Goal: Task Accomplishment & Management: Complete application form

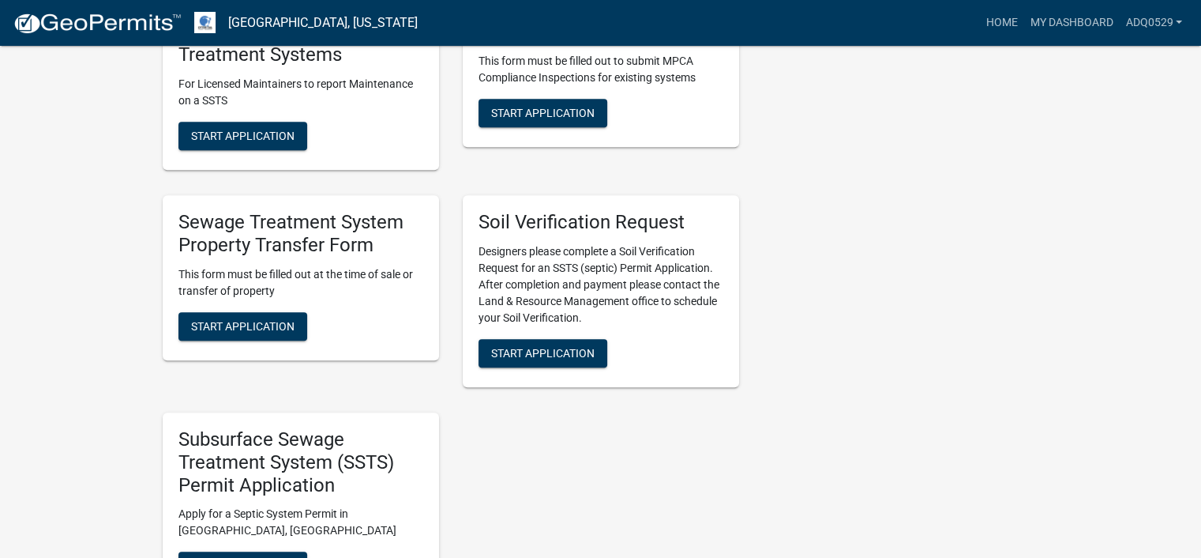
scroll to position [869, 0]
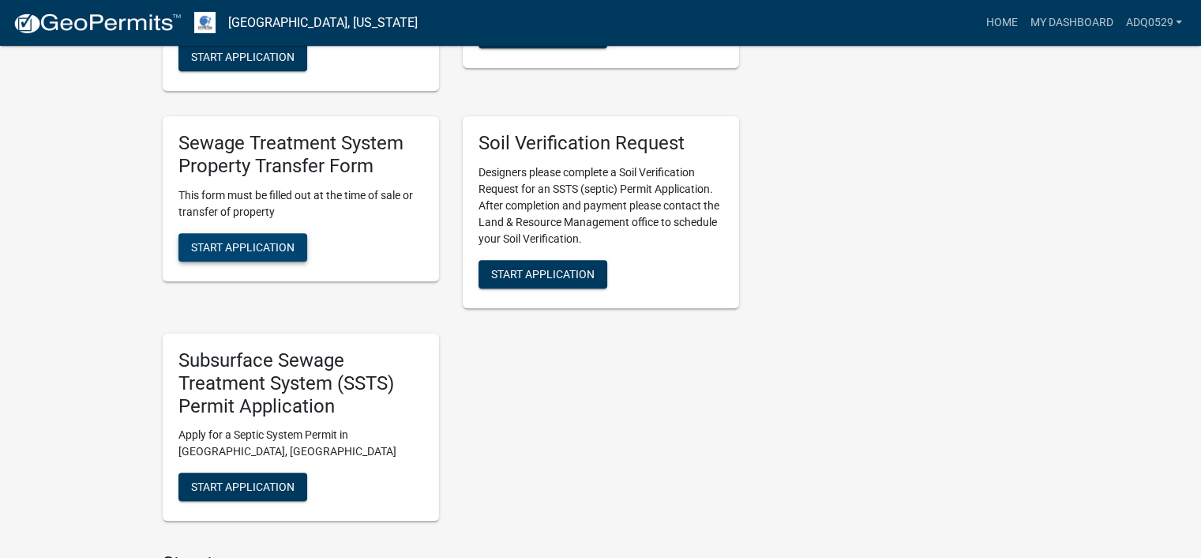
click at [265, 261] on button "Start Application" at bounding box center [242, 247] width 129 height 28
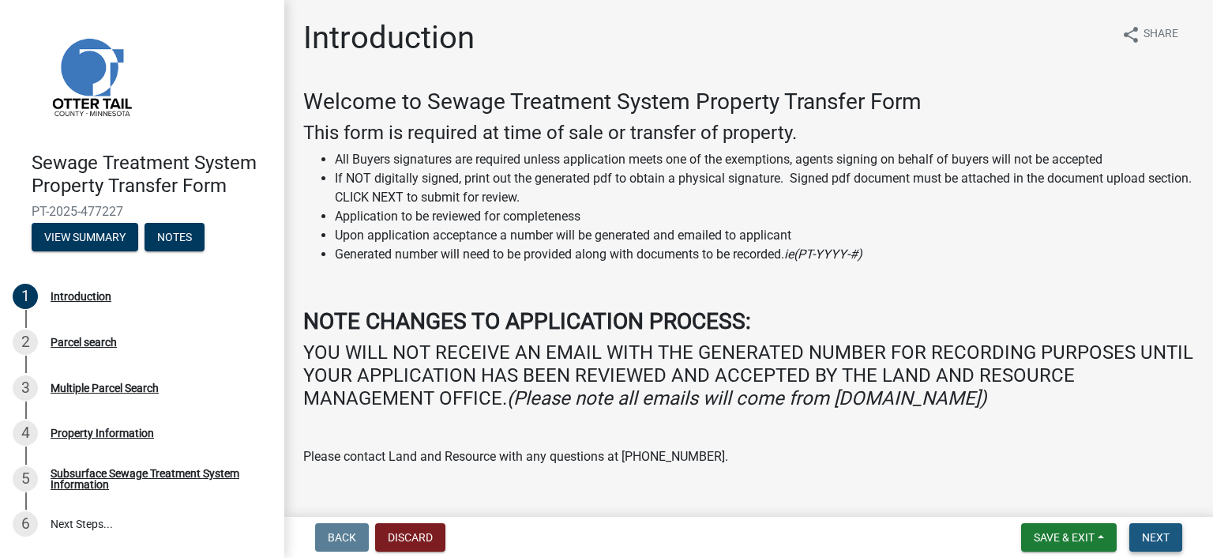
click at [1137, 533] on button "Next" at bounding box center [1155, 537] width 53 height 28
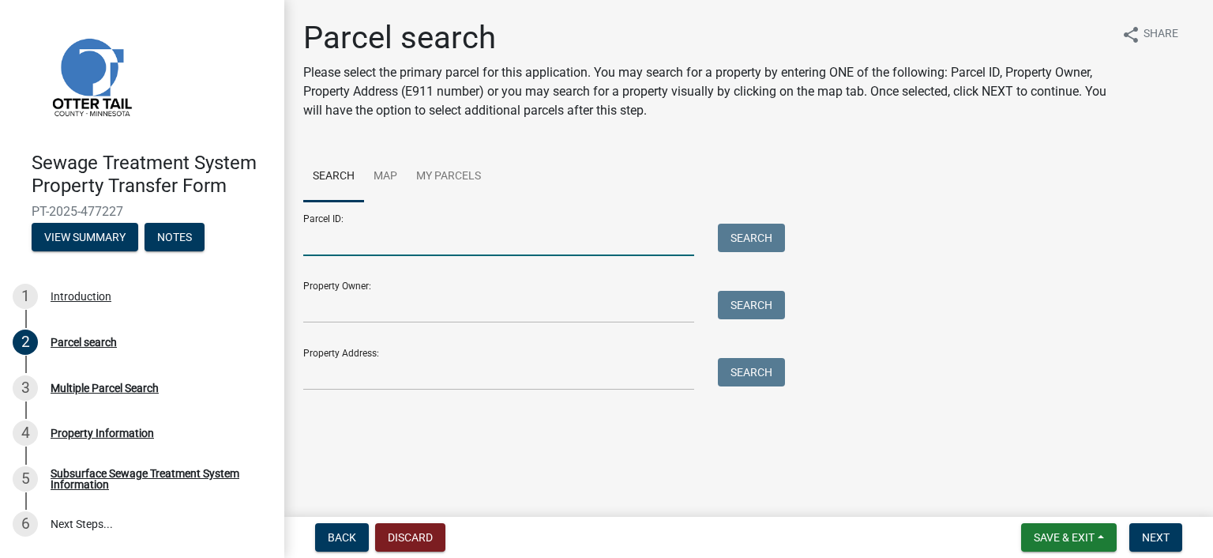
click at [327, 250] on input "Parcel ID:" at bounding box center [498, 239] width 391 height 32
paste input "71.002.99.1101.000"
type input "71.002.99.1101.000"
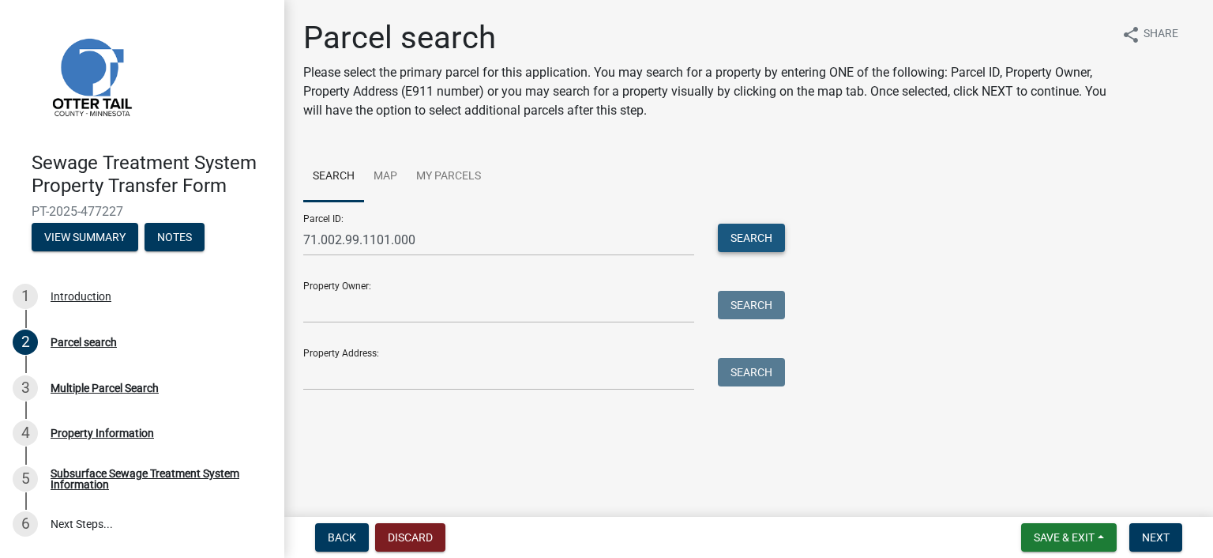
click at [737, 242] on button "Search" at bounding box center [751, 237] width 67 height 28
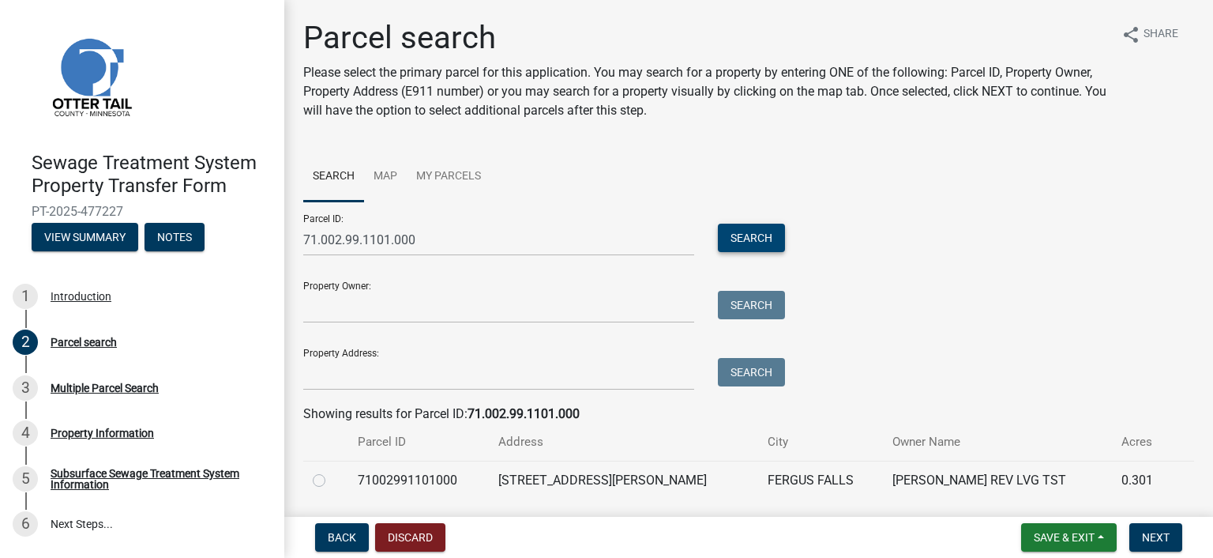
scroll to position [51, 0]
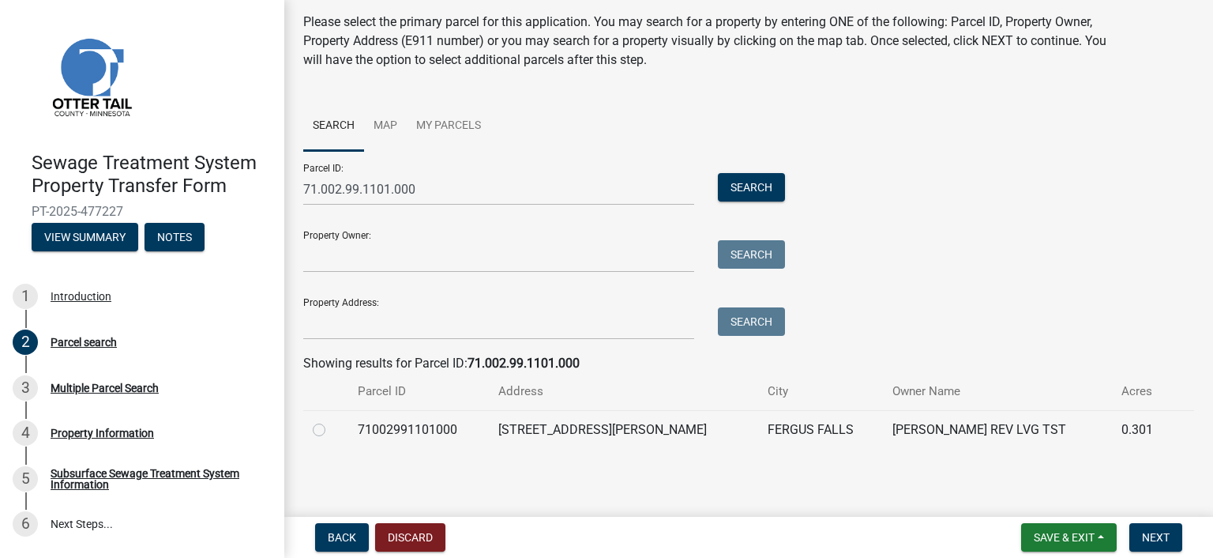
click at [332, 420] on label at bounding box center [332, 420] width 0 height 0
click at [332, 430] on input "radio" at bounding box center [337, 425] width 10 height 10
radio input "true"
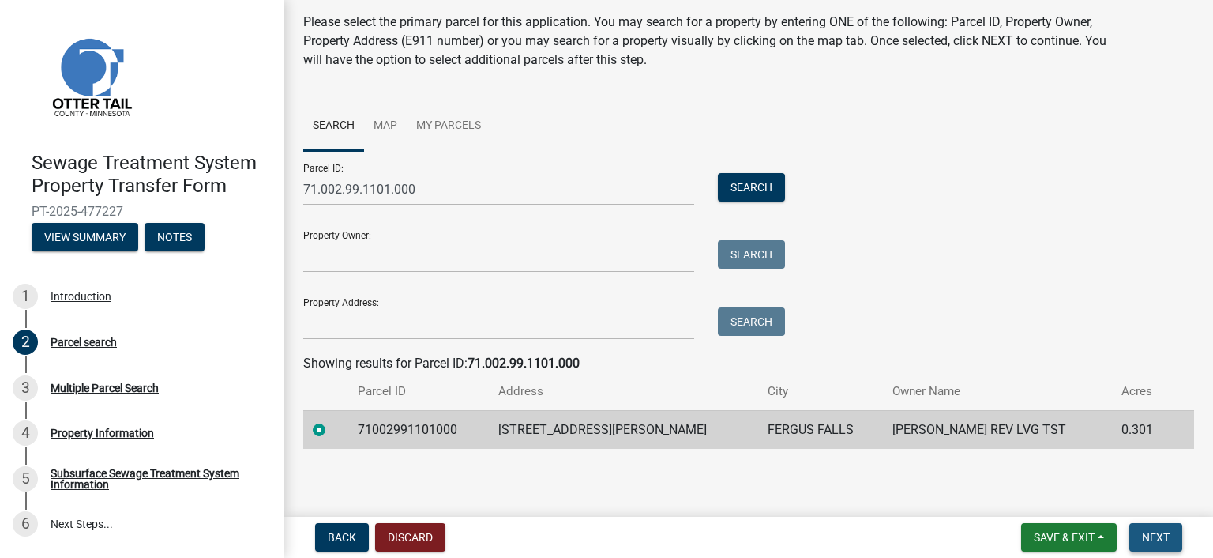
click at [1148, 539] on span "Next" at bounding box center [1156, 537] width 28 height 13
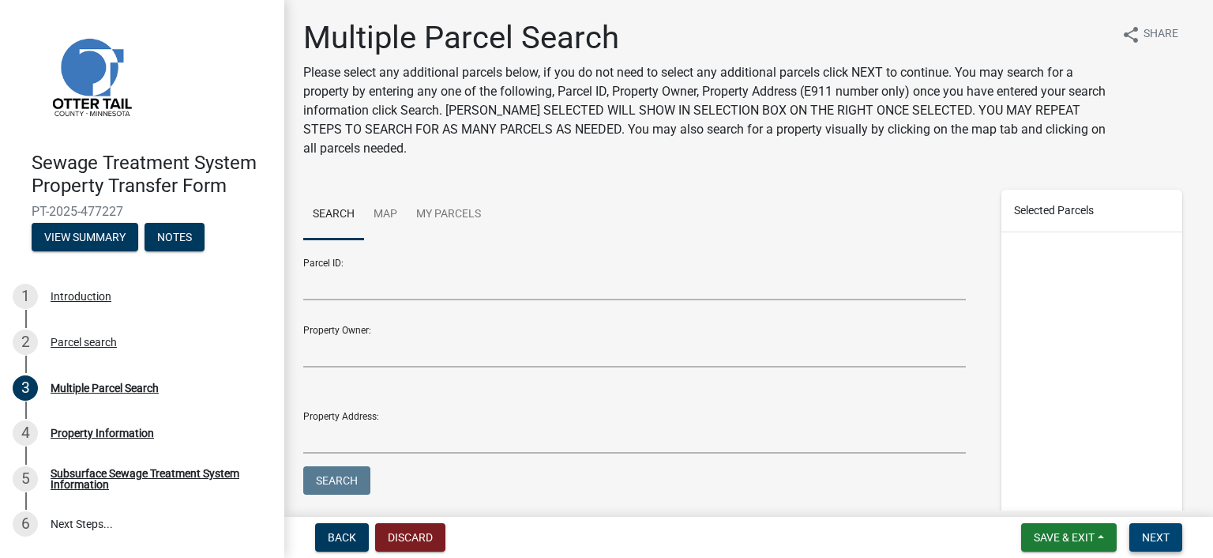
click at [1149, 533] on span "Next" at bounding box center [1156, 537] width 28 height 13
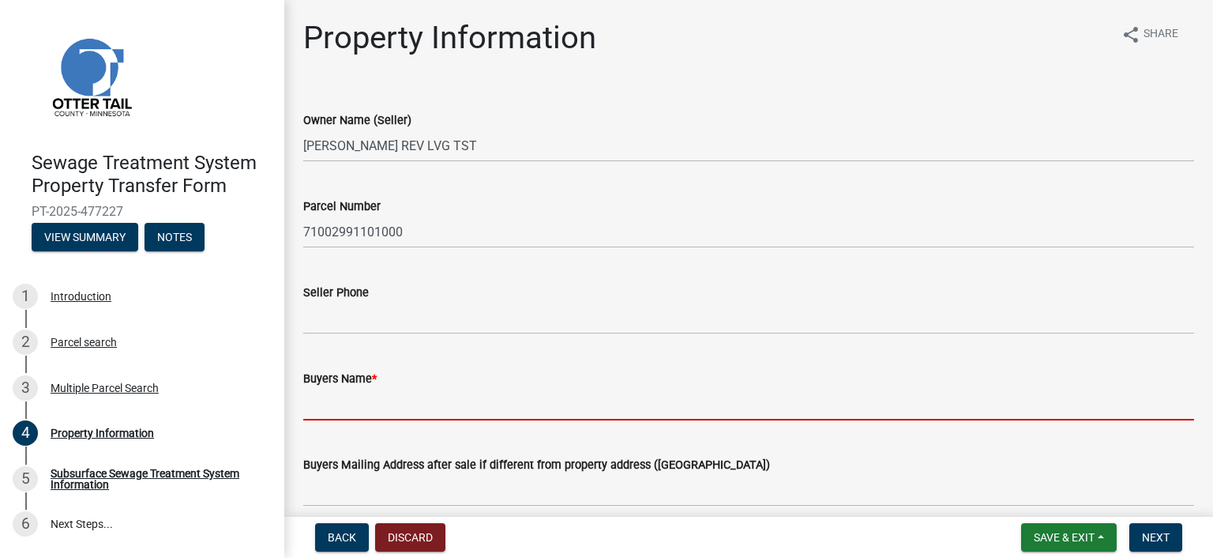
click at [442, 397] on input "Buyers Name *" at bounding box center [748, 404] width 891 height 32
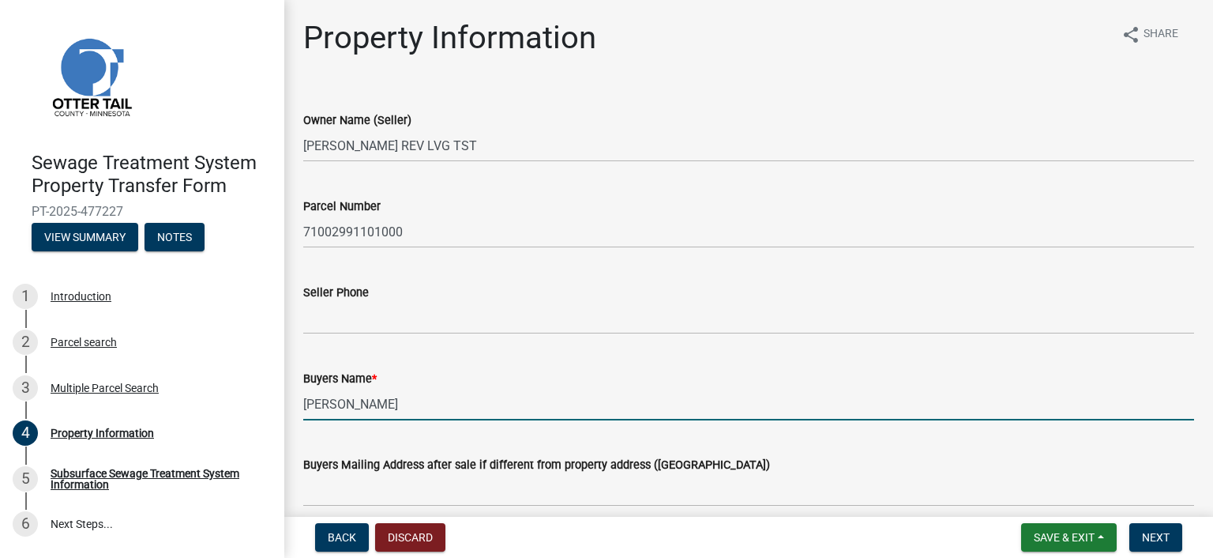
type input "[PERSON_NAME]"
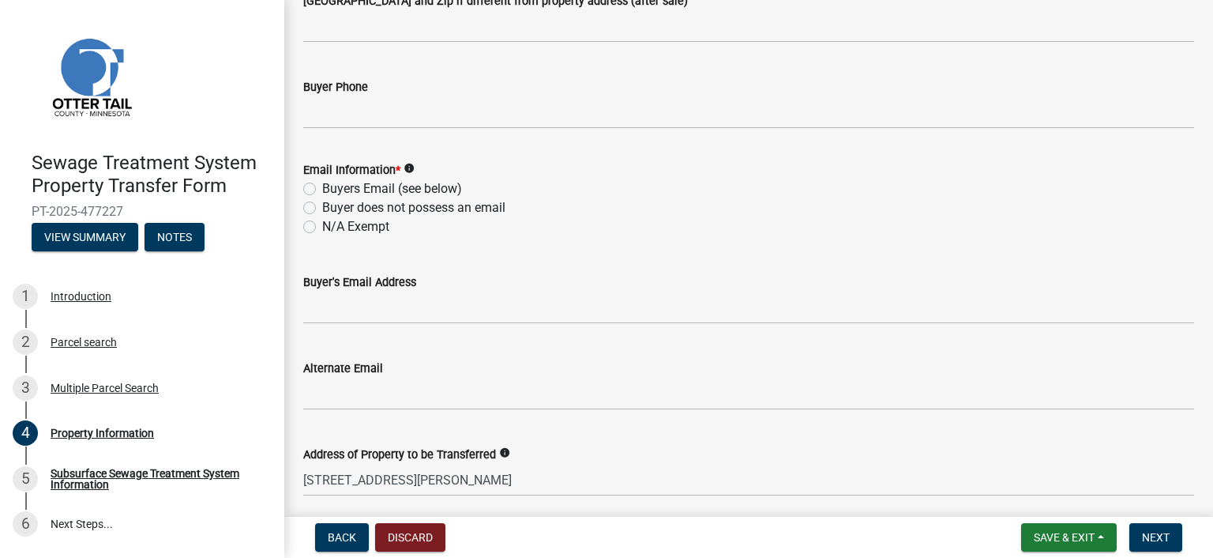
scroll to position [553, 0]
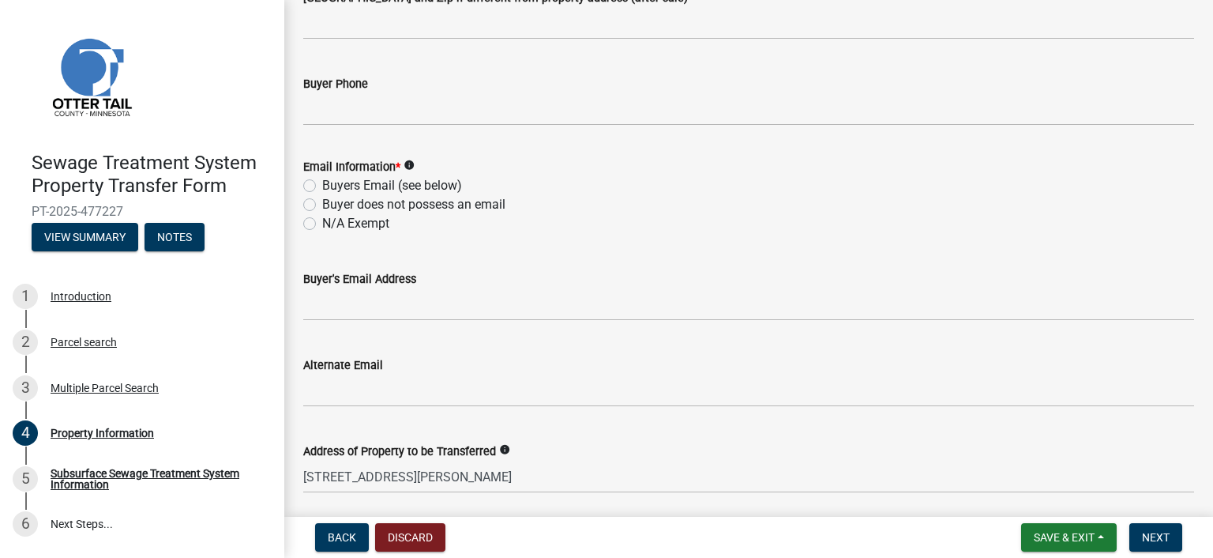
click at [347, 221] on label "N/A Exempt" at bounding box center [355, 223] width 67 height 19
click at [332, 221] on input "N/A Exempt" at bounding box center [327, 219] width 10 height 10
radio input "true"
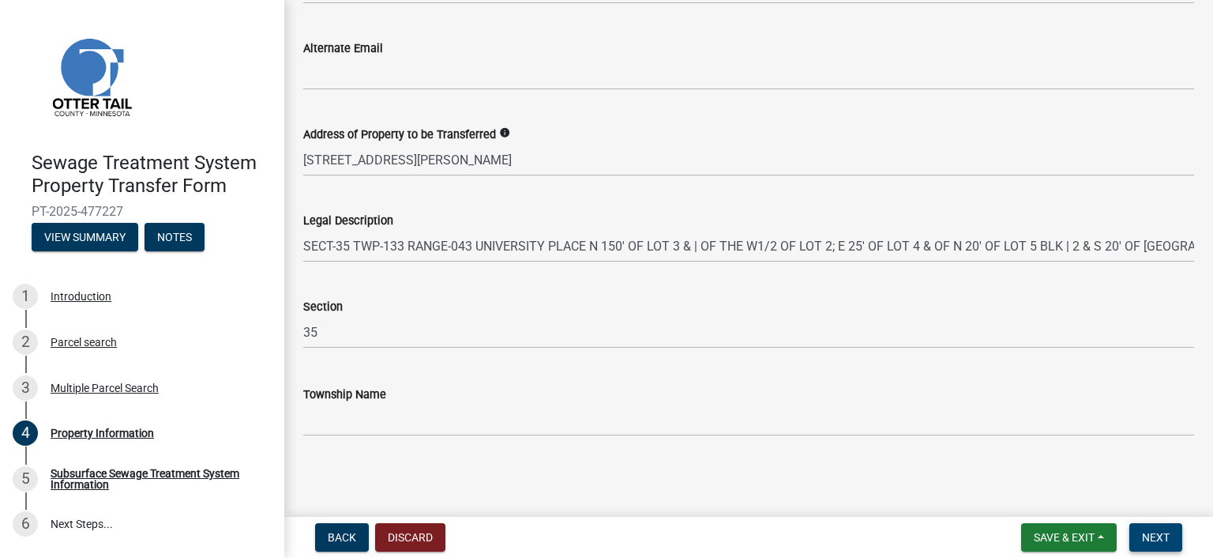
click at [1144, 528] on button "Next" at bounding box center [1155, 537] width 53 height 28
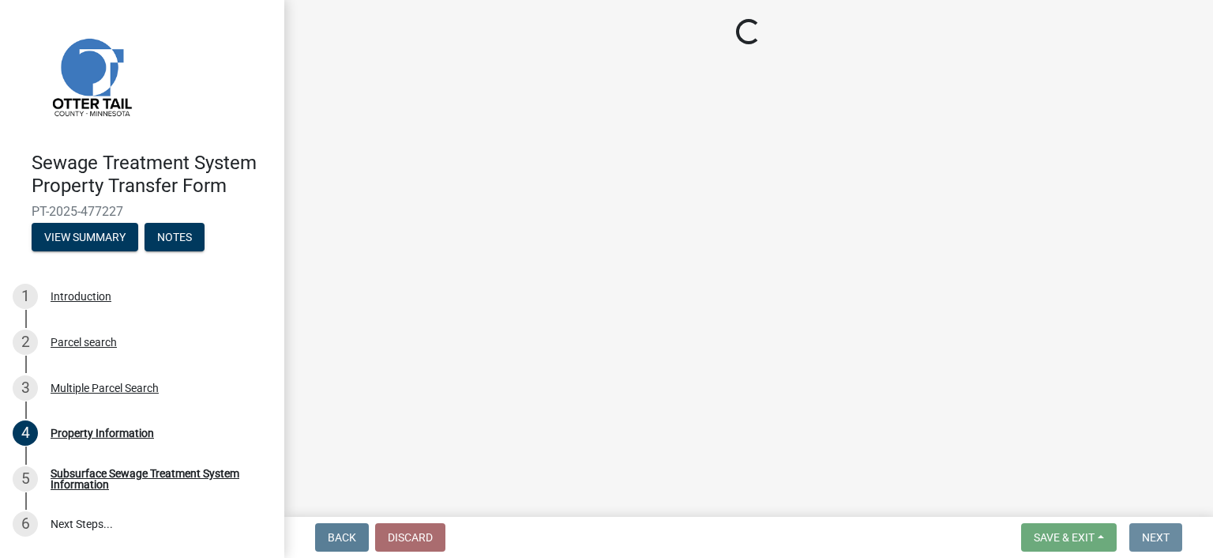
scroll to position [0, 0]
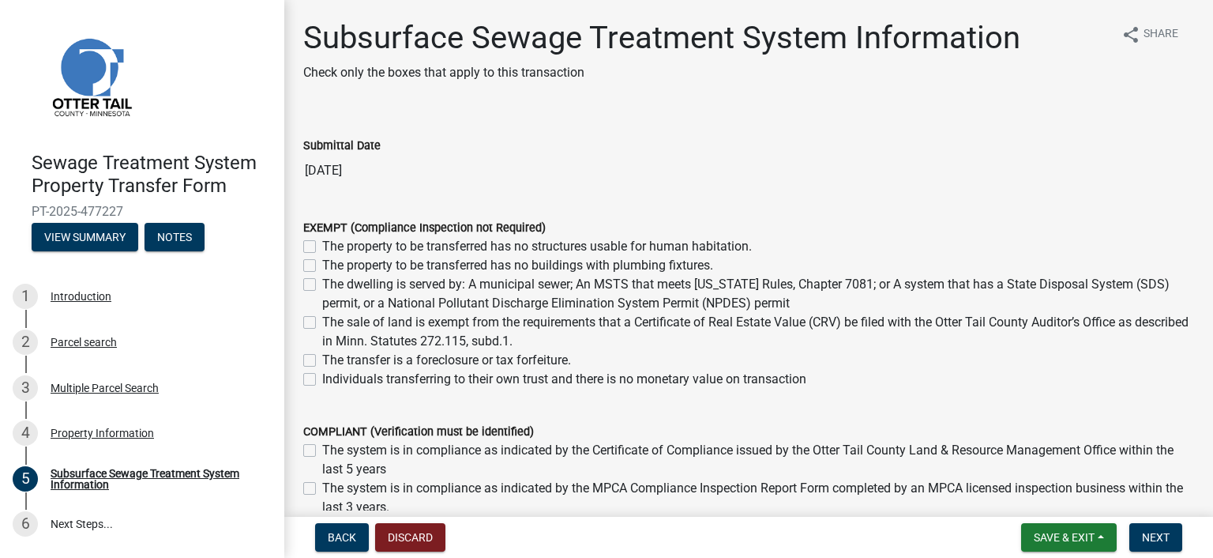
click at [322, 287] on label "The dwelling is served by: A municipal sewer; An MSTS that meets [US_STATE] Rul…" at bounding box center [758, 294] width 872 height 38
click at [322, 285] on input "The dwelling is served by: A municipal sewer; An MSTS that meets [US_STATE] Rul…" at bounding box center [327, 280] width 10 height 10
checkbox input "true"
checkbox input "false"
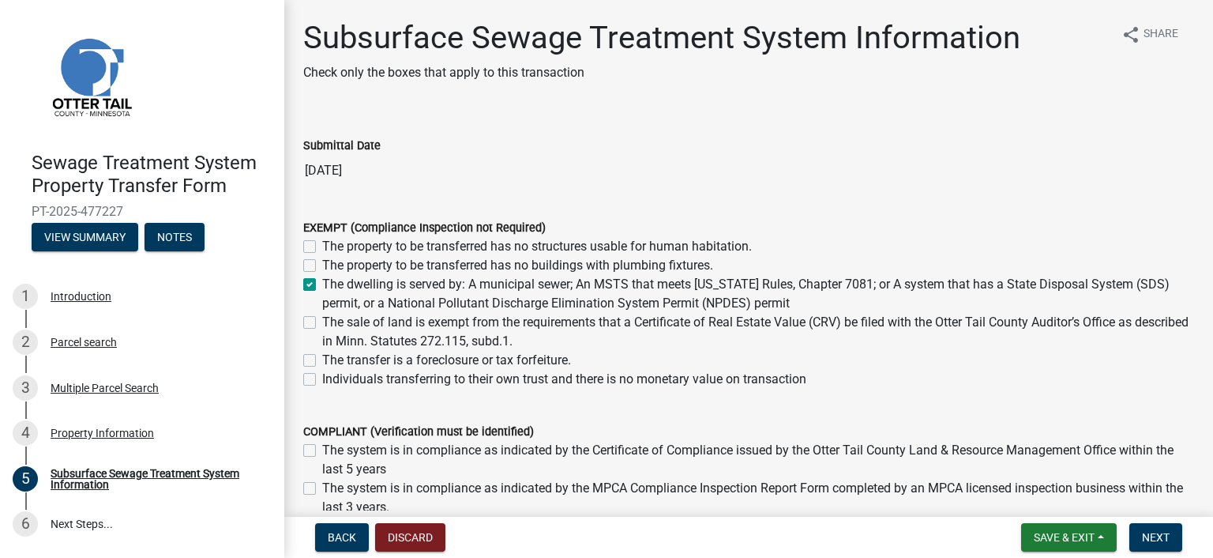
checkbox input "true"
checkbox input "false"
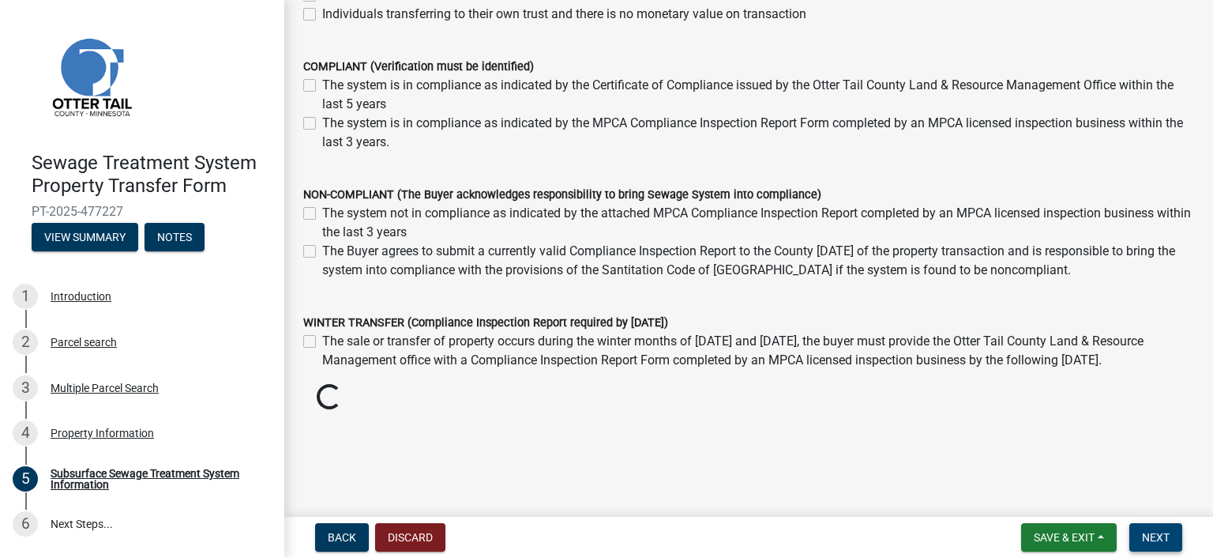
scroll to position [351, 0]
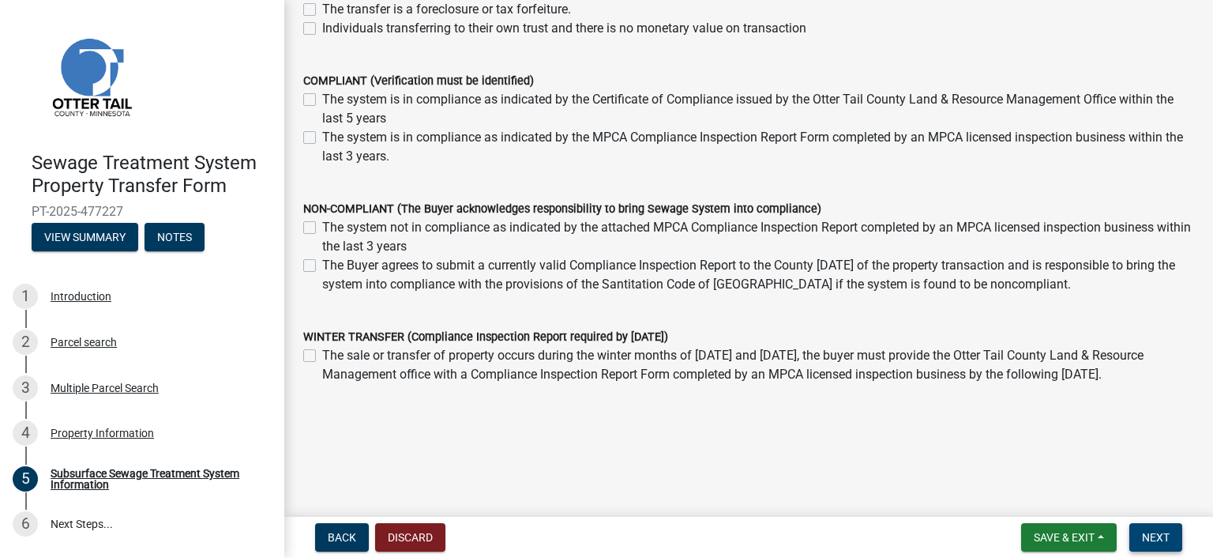
click at [1162, 535] on span "Next" at bounding box center [1156, 537] width 28 height 13
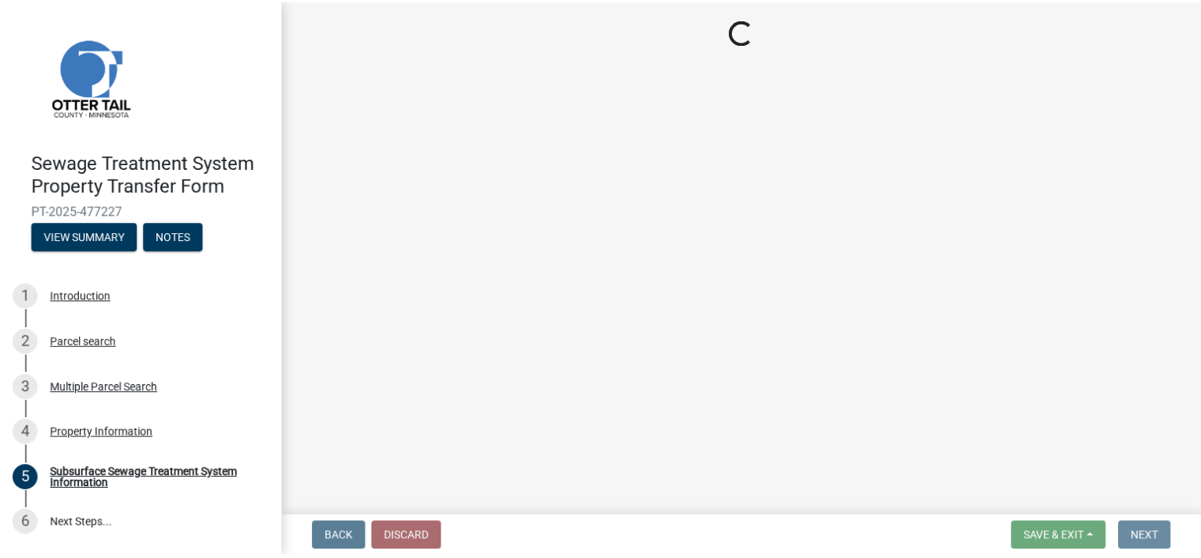
scroll to position [0, 0]
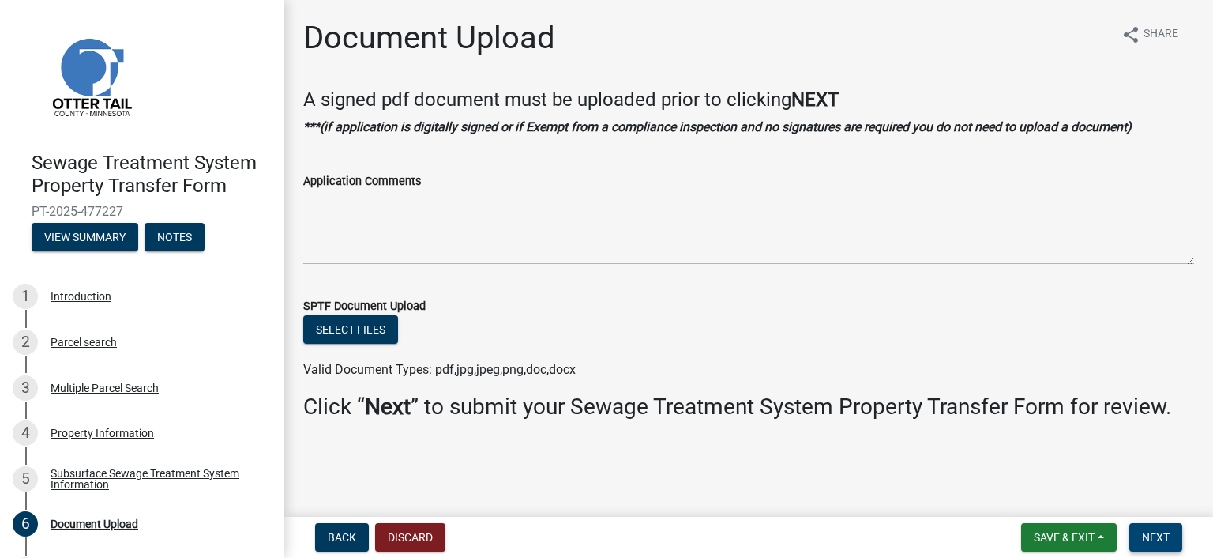
click at [1172, 526] on button "Next" at bounding box center [1155, 537] width 53 height 28
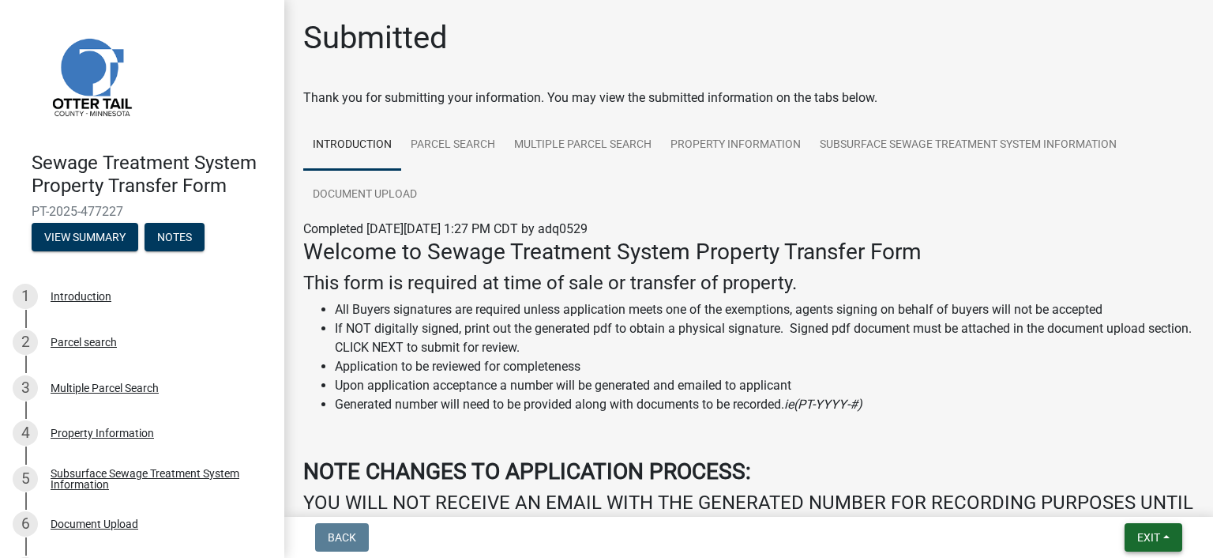
click at [1175, 525] on button "Exit" at bounding box center [1154, 537] width 58 height 28
click at [1112, 504] on button "Save & Exit" at bounding box center [1120, 496] width 126 height 38
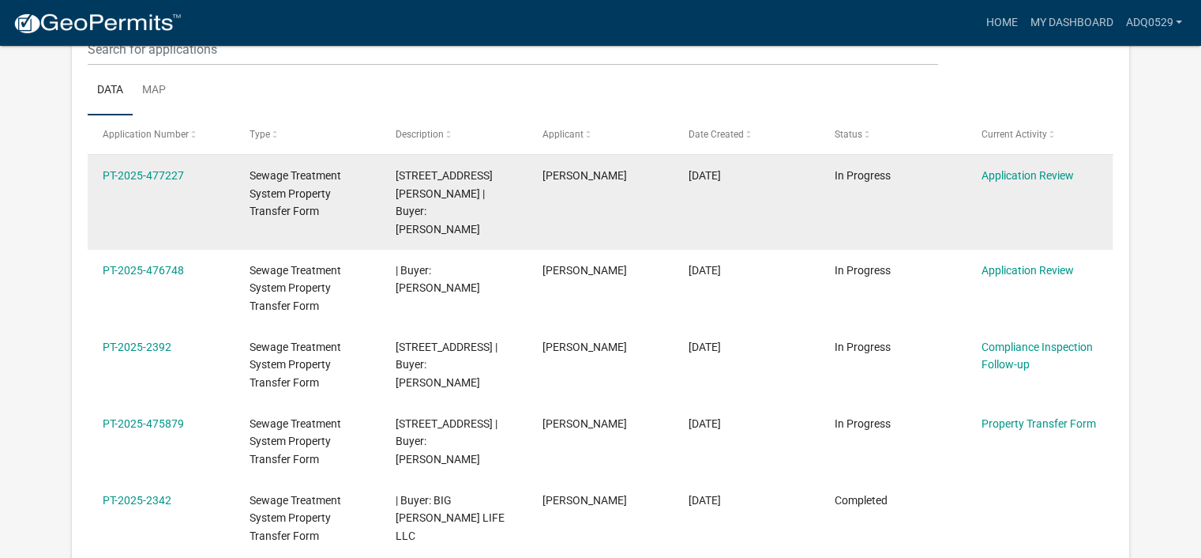
scroll to position [209, 0]
